Goal: Task Accomplishment & Management: Use online tool/utility

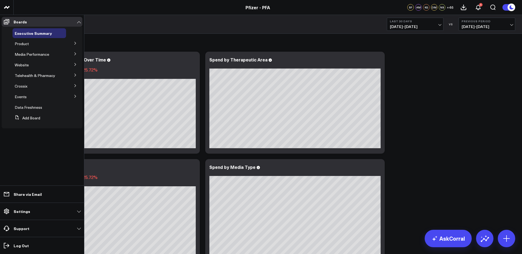
click at [77, 43] on button at bounding box center [75, 43] width 14 height 8
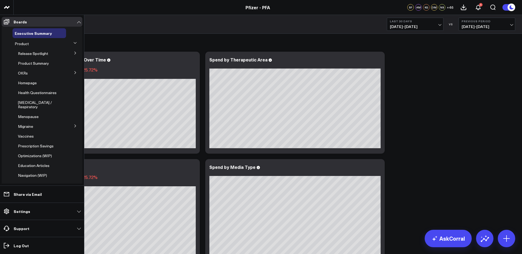
click at [74, 54] on icon at bounding box center [75, 52] width 3 height 3
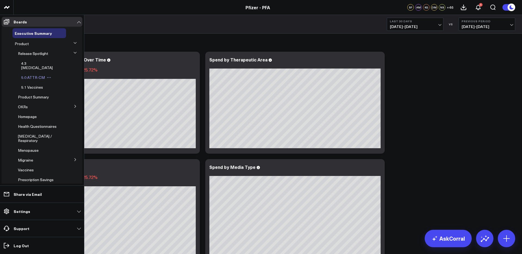
click at [38, 76] on div "5.0 ATTR-CM" at bounding box center [42, 78] width 47 height 10
click at [31, 75] on span "5.0 ATTR-CM" at bounding box center [33, 77] width 24 height 5
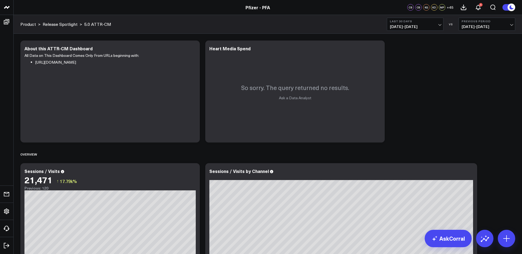
click at [418, 26] on span "[DATE] - [DATE]" at bounding box center [415, 26] width 51 height 4
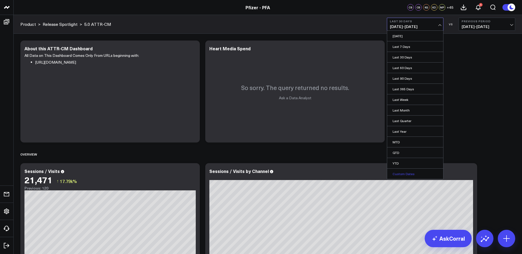
click at [400, 172] on link "Custom Dates" at bounding box center [415, 173] width 56 height 10
select select "7"
select select "2025"
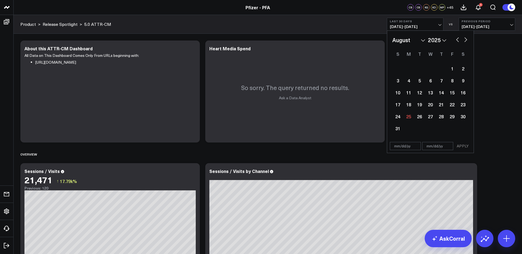
click at [459, 40] on button "button" at bounding box center [457, 39] width 5 height 7
select select "6"
select select "2025"
click at [443, 106] on div "24" at bounding box center [441, 104] width 11 height 11
type input "[DATE]"
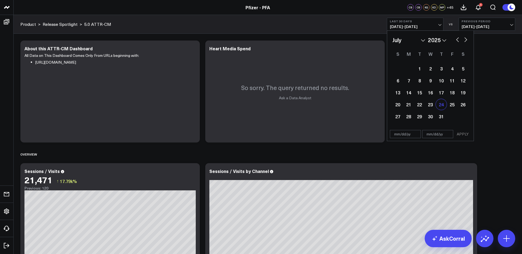
select select "6"
select select "2025"
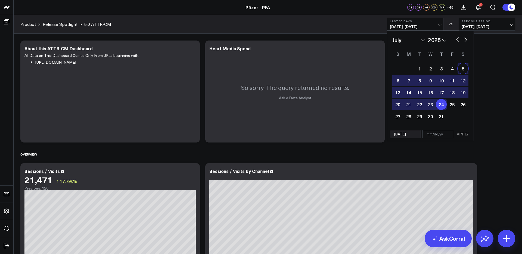
click at [467, 39] on button "button" at bounding box center [465, 39] width 5 height 7
select select "7"
select select "2025"
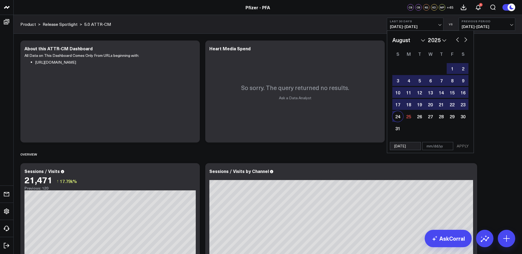
click at [399, 118] on div "24" at bounding box center [397, 116] width 11 height 11
type input "[DATE]"
select select "7"
select select "2025"
click at [460, 146] on button "APPLY" at bounding box center [462, 146] width 16 height 8
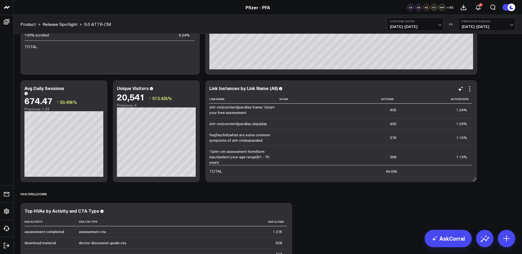
scroll to position [377, 0]
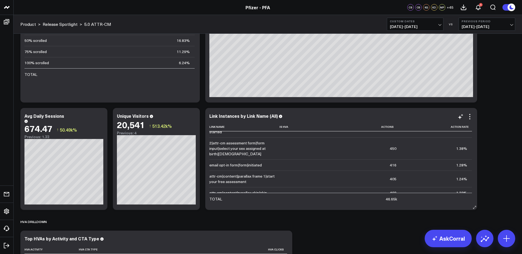
scroll to position [334, 0]
click at [470, 116] on icon at bounding box center [469, 116] width 7 height 7
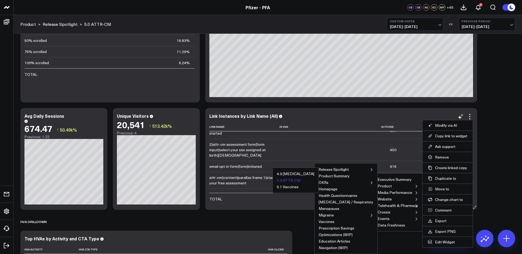
click at [300, 180] on button "5.0 ATTR-CM" at bounding box center [289, 180] width 24 height 4
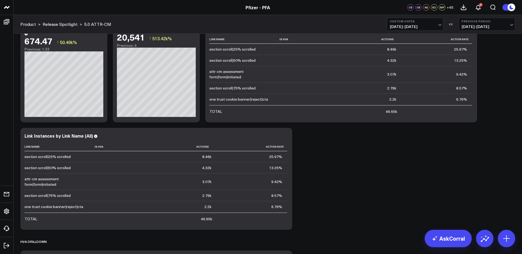
scroll to position [572, 0]
click at [283, 136] on icon at bounding box center [284, 136] width 7 height 7
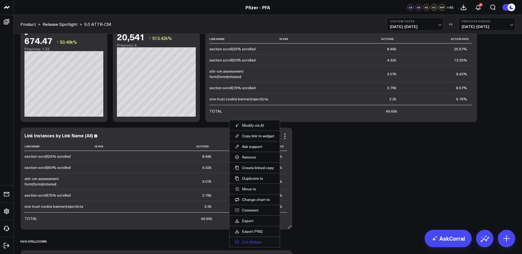
click at [251, 241] on button "Edit Widget" at bounding box center [254, 241] width 39 height 5
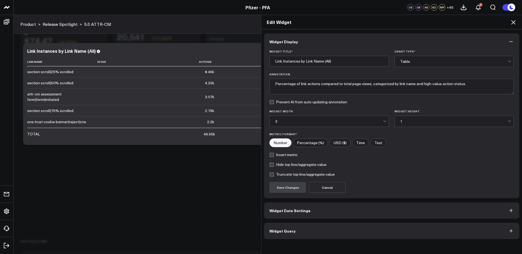
click at [384, 234] on button "Widget Query" at bounding box center [391, 231] width 255 height 16
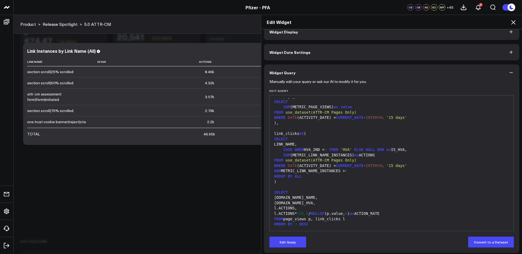
scroll to position [12, 0]
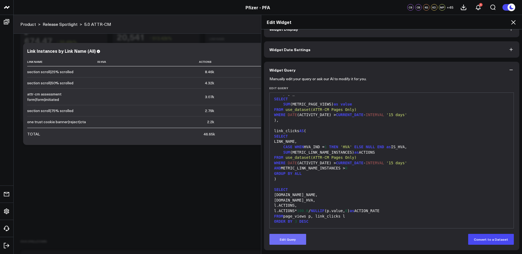
click at [289, 241] on button "Edit Query" at bounding box center [287, 239] width 37 height 11
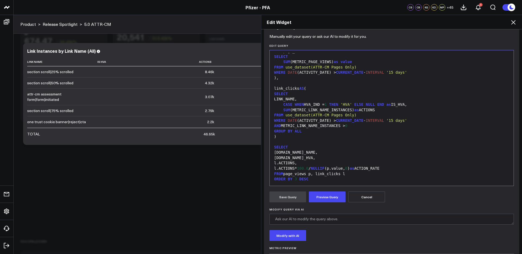
scroll to position [55, 0]
click at [332, 219] on textarea "Modify Query via AI" at bounding box center [391, 218] width 244 height 11
type textarea "f"
type textarea "show only link names that include |content|"
click at [288, 238] on button "Modify with AI" at bounding box center [287, 234] width 37 height 11
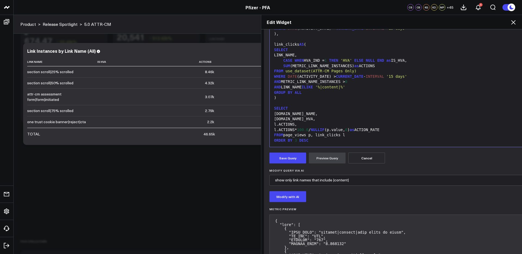
scroll to position [104, 0]
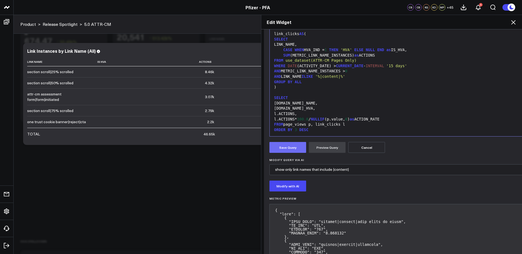
click at [285, 148] on button "Save Query" at bounding box center [287, 147] width 37 height 11
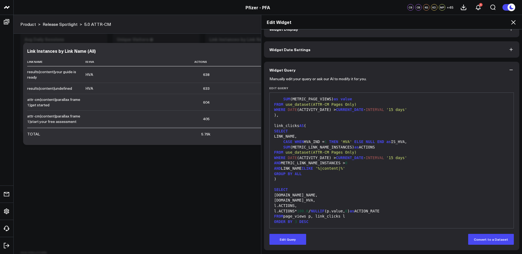
scroll to position [558, 0]
click at [512, 23] on icon at bounding box center [513, 22] width 7 height 7
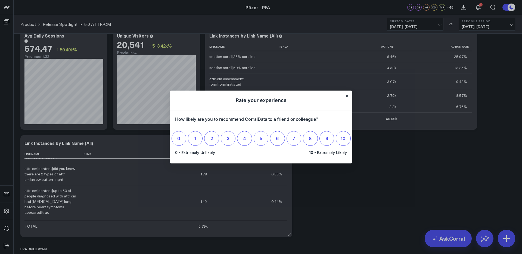
scroll to position [565, 0]
click at [344, 96] on button "Close" at bounding box center [346, 96] width 4 height 4
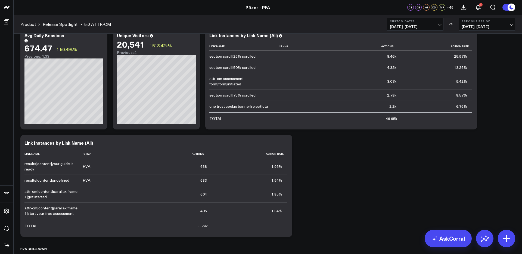
scroll to position [565, 0]
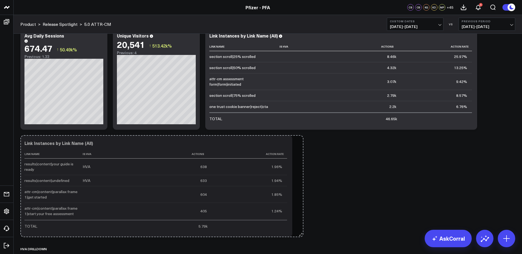
drag, startPoint x: 289, startPoint y: 233, endPoint x: 300, endPoint y: 223, distance: 14.6
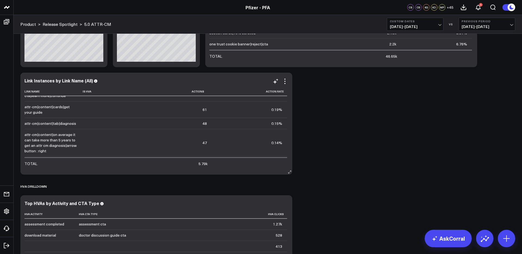
scroll to position [317, 0]
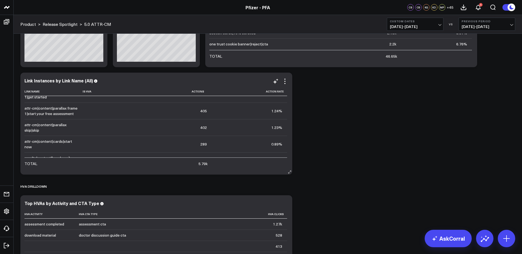
scroll to position [0, 0]
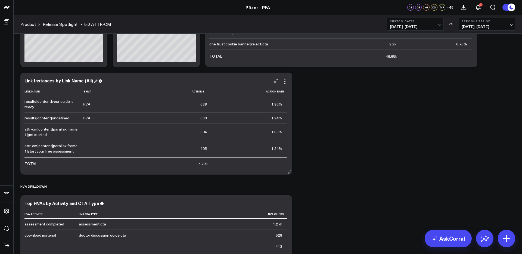
click at [87, 80] on div "Link Instances by Link Name (All)" at bounding box center [60, 80] width 73 height 6
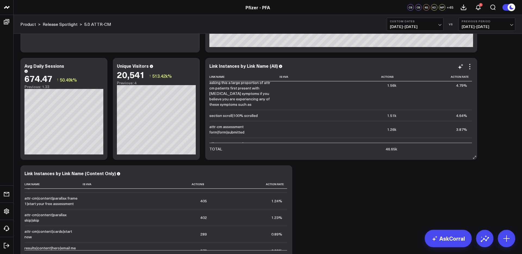
scroll to position [118, 0]
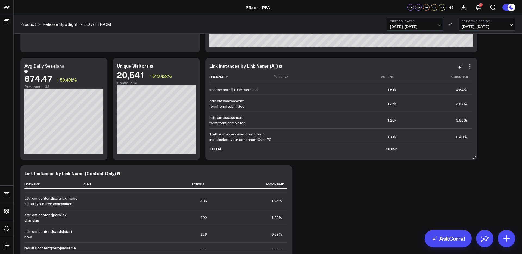
click at [274, 77] on use at bounding box center [275, 76] width 3 height 3
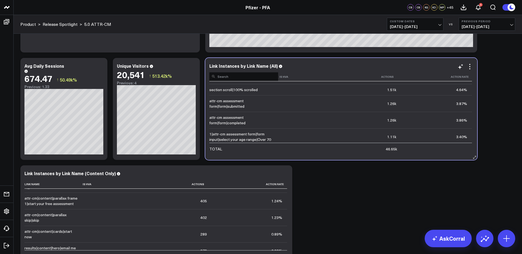
click at [274, 77] on input at bounding box center [243, 76] width 69 height 10
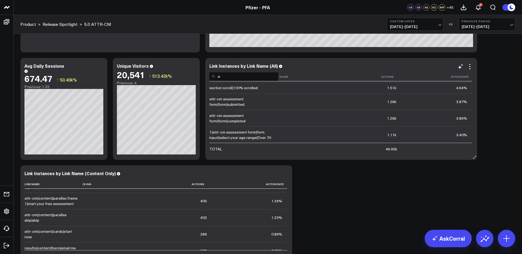
scroll to position [48, 0]
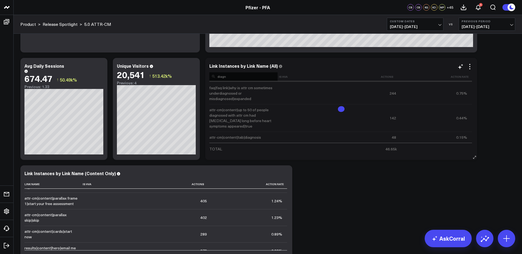
type input "diagno"
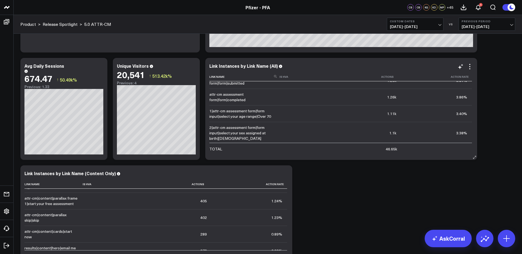
scroll to position [144, 0]
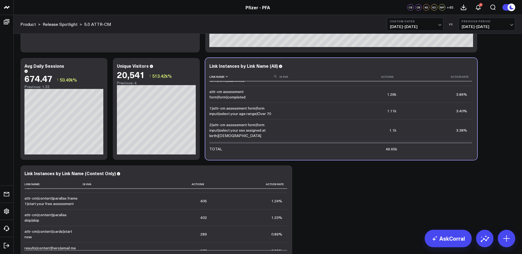
click at [274, 76] on icon at bounding box center [275, 76] width 3 height 3
click at [262, 76] on input at bounding box center [243, 76] width 69 height 10
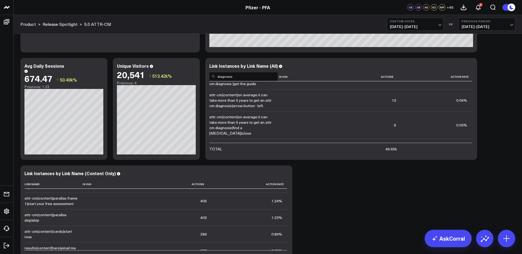
scroll to position [82, 0]
type input "diagnosis"
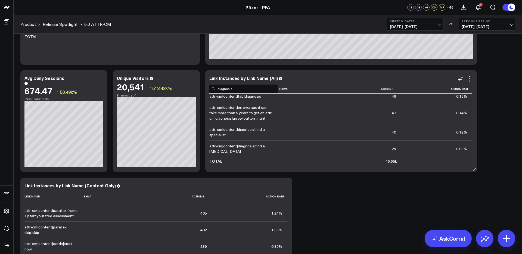
scroll to position [0, 0]
